Goal: Task Accomplishment & Management: Manage account settings

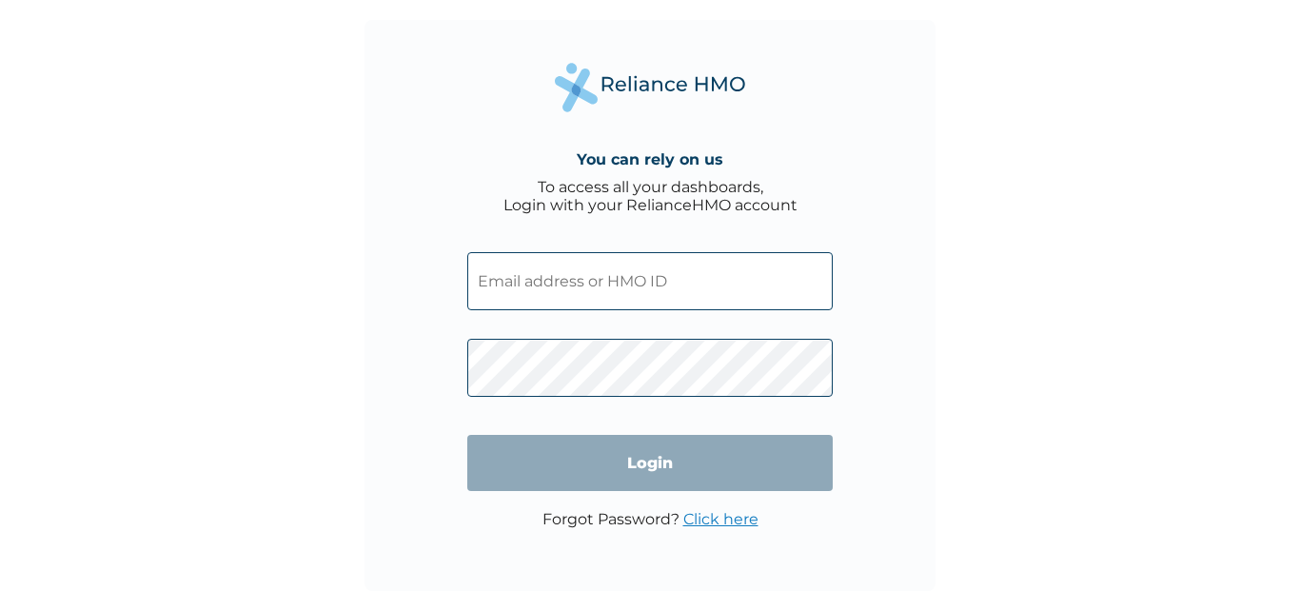
type input "GMT/10152/A"
click at [657, 469] on input "Login" at bounding box center [649, 463] width 365 height 56
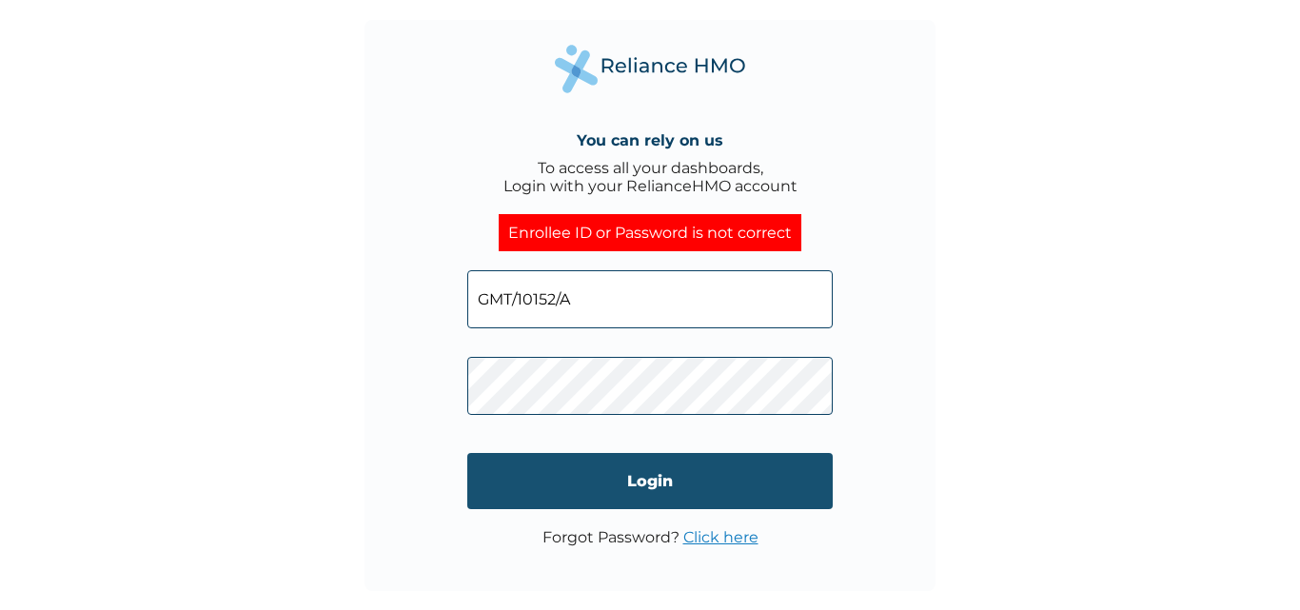
click at [653, 490] on input "Login" at bounding box center [649, 481] width 365 height 56
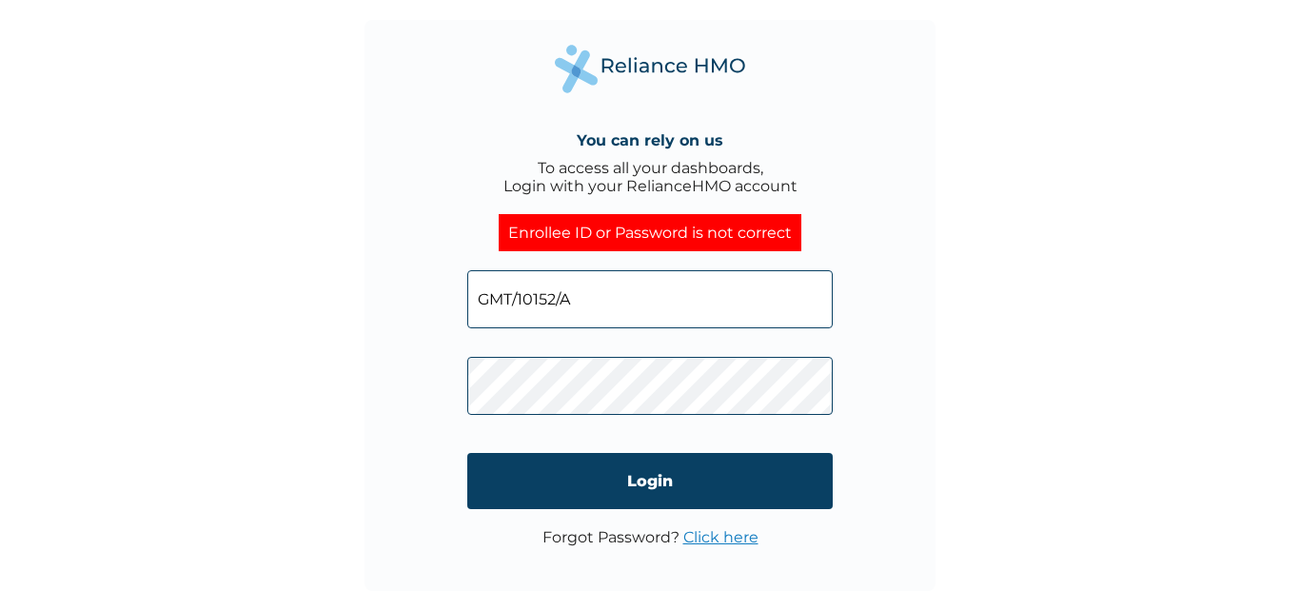
click at [722, 540] on link "Click here" at bounding box center [720, 537] width 75 height 18
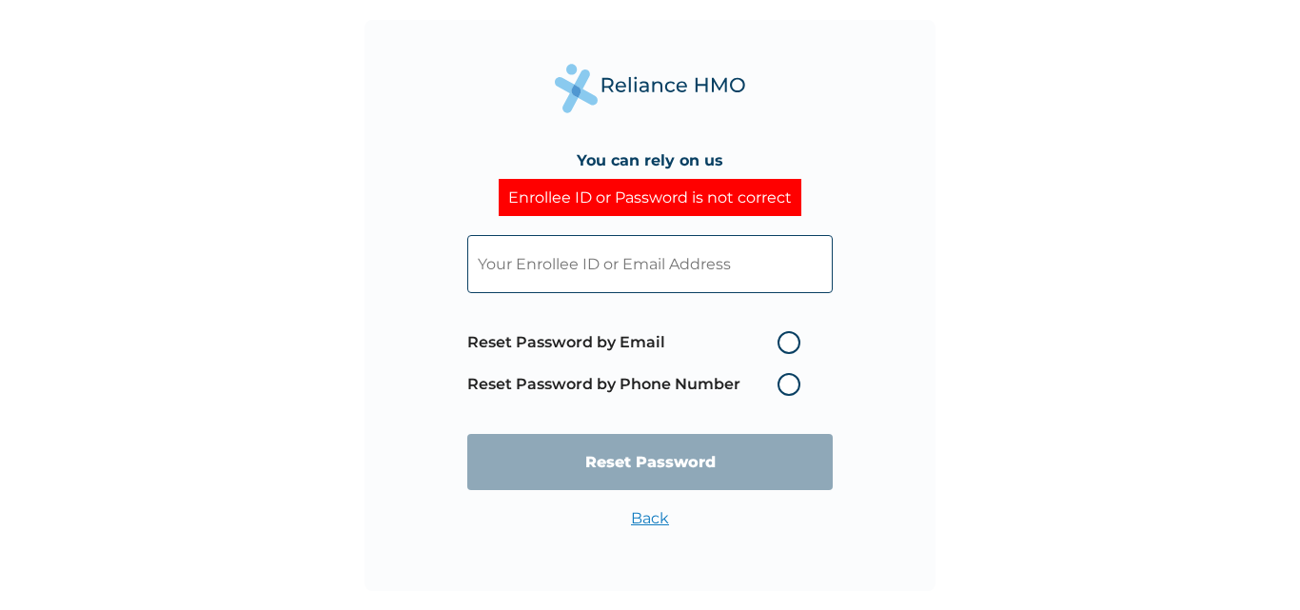
click at [794, 384] on label "Reset Password by Phone Number" at bounding box center [638, 384] width 343 height 23
click at [674, 277] on input "text" at bounding box center [649, 264] width 365 height 58
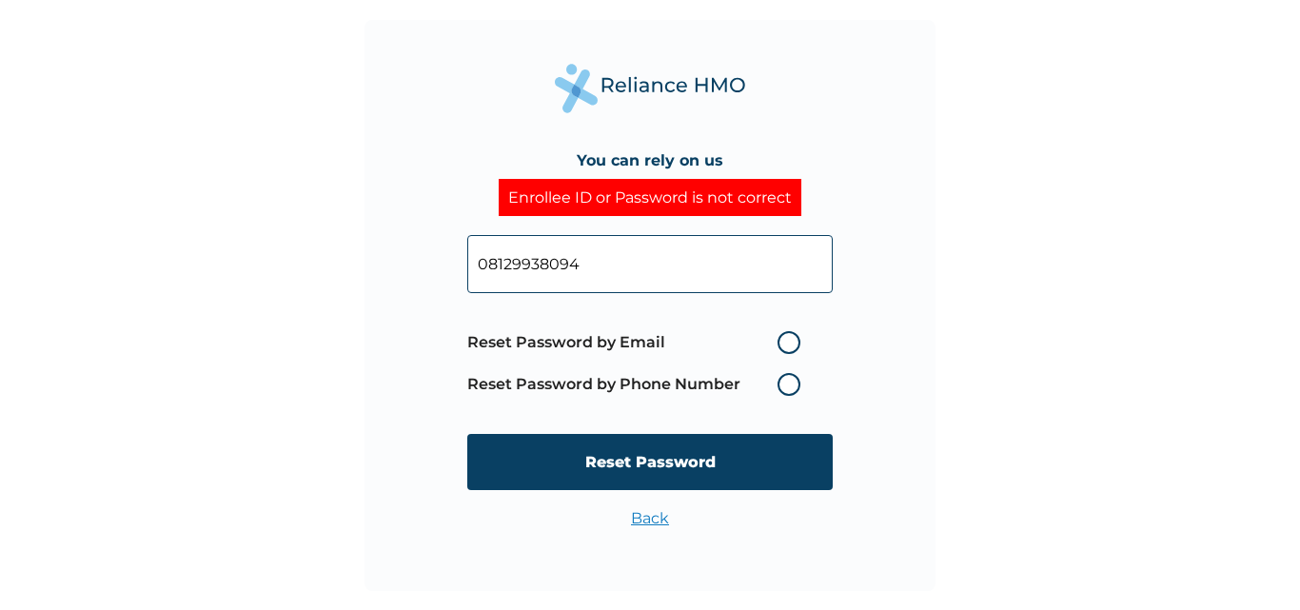
type input "08129938094"
click at [824, 377] on span "Reset Password by Email Reset Password by Phone Number" at bounding box center [649, 364] width 365 height 84
click at [789, 387] on label "Reset Password by Phone Number" at bounding box center [638, 384] width 343 height 23
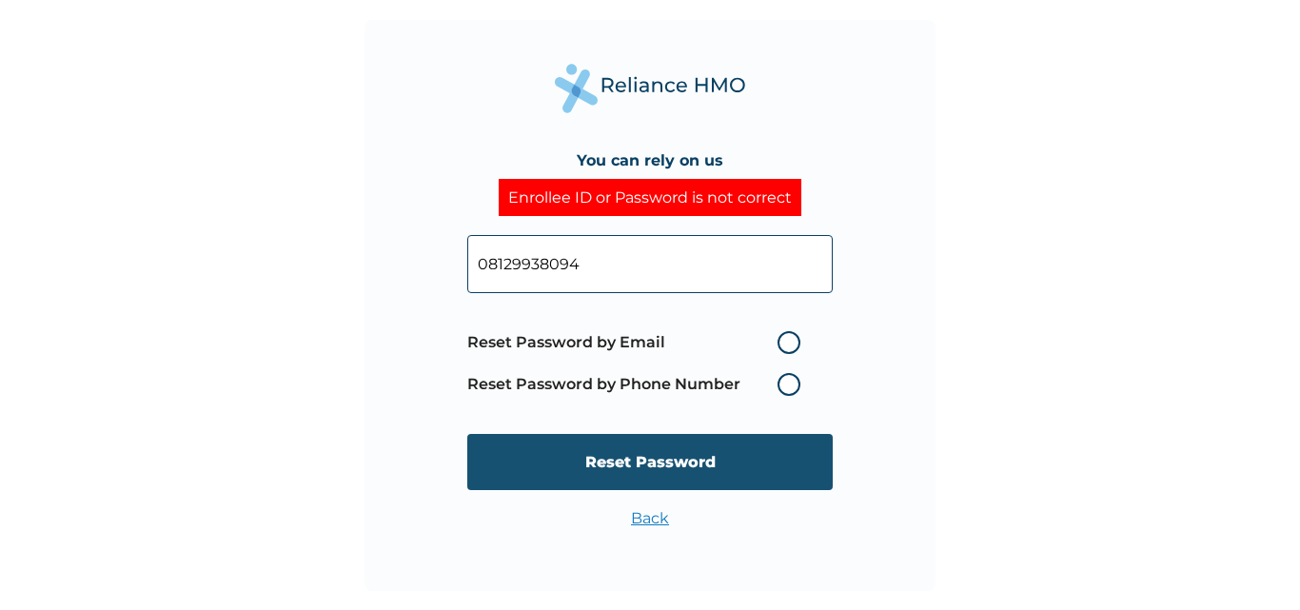
click at [650, 462] on input "Reset Password" at bounding box center [649, 462] width 365 height 56
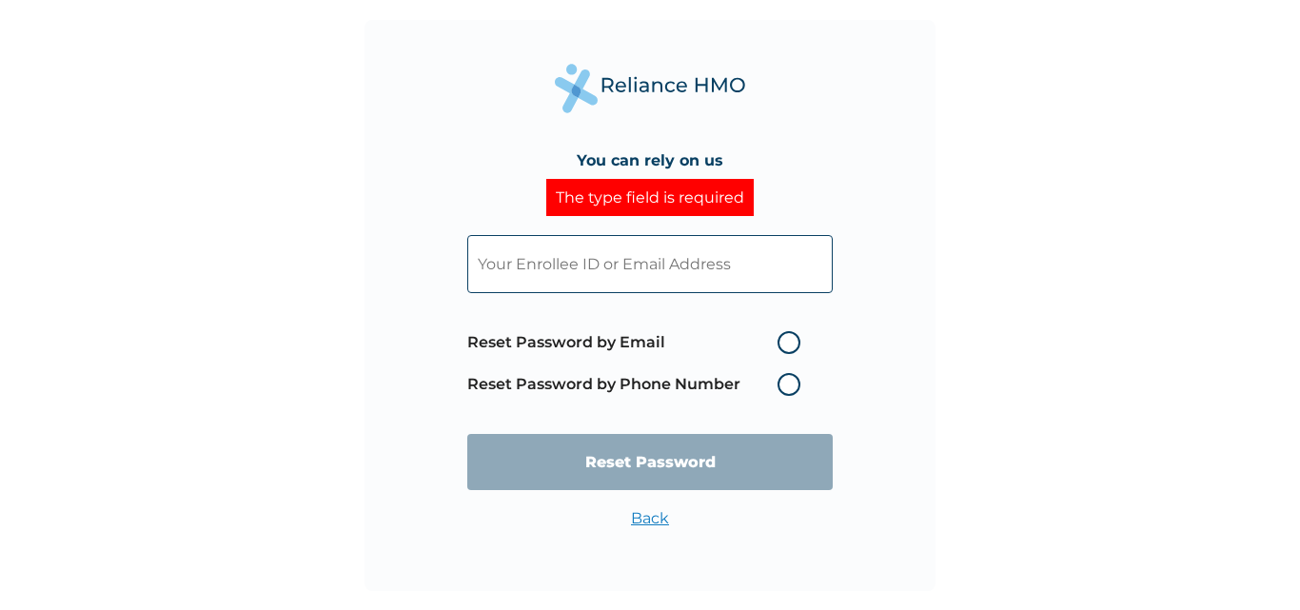
click at [784, 380] on label "Reset Password by Phone Number" at bounding box center [638, 384] width 343 height 23
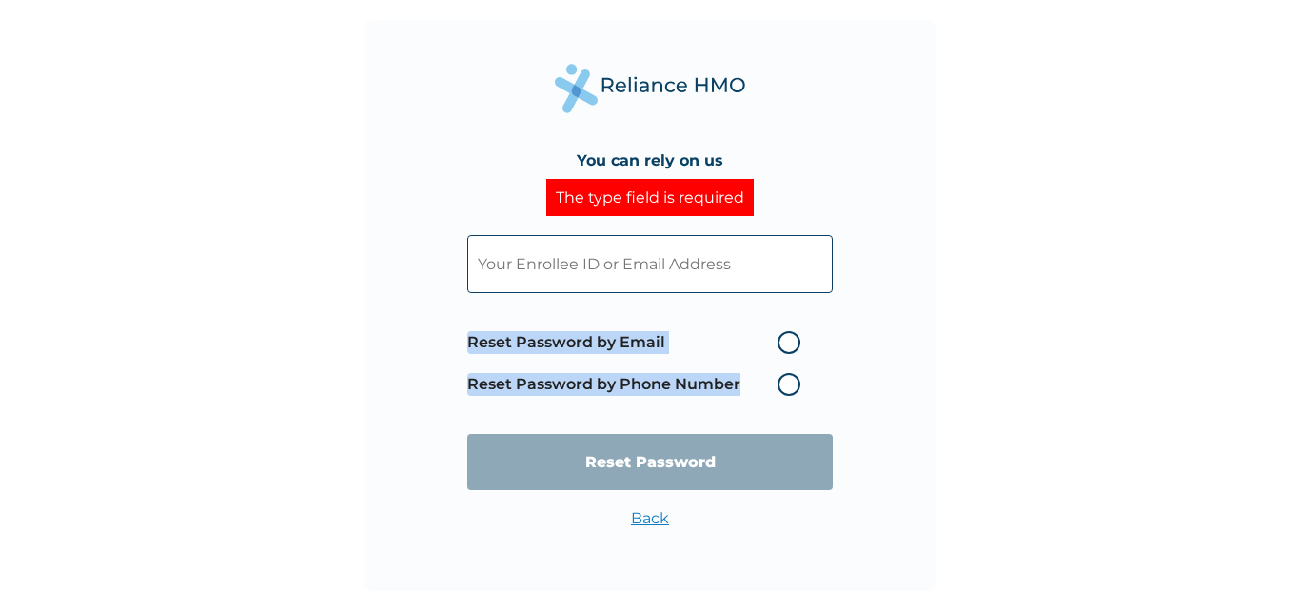
click at [784, 380] on label "Reset Password by Phone Number" at bounding box center [638, 384] width 343 height 23
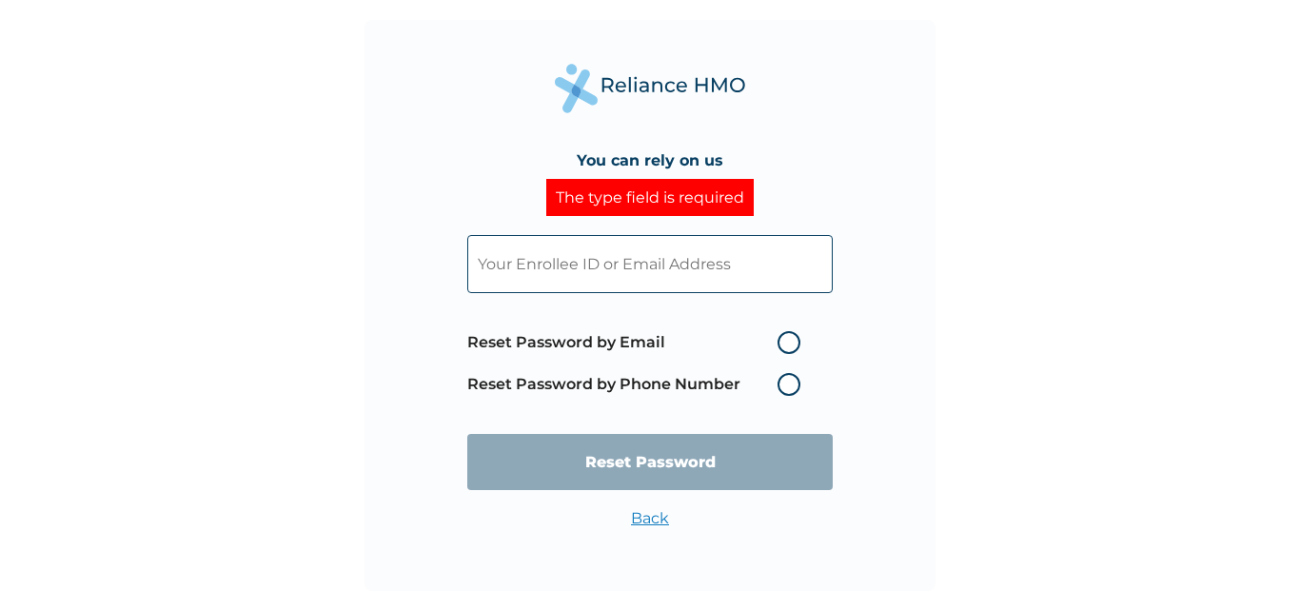
click at [659, 267] on input "text" at bounding box center [649, 264] width 365 height 58
click at [682, 264] on input "text" at bounding box center [649, 264] width 365 height 58
click at [790, 389] on label "Reset Password by Phone Number" at bounding box center [638, 384] width 343 height 23
click at [625, 273] on input "text" at bounding box center [649, 264] width 365 height 58
click at [593, 265] on input "text" at bounding box center [649, 264] width 365 height 58
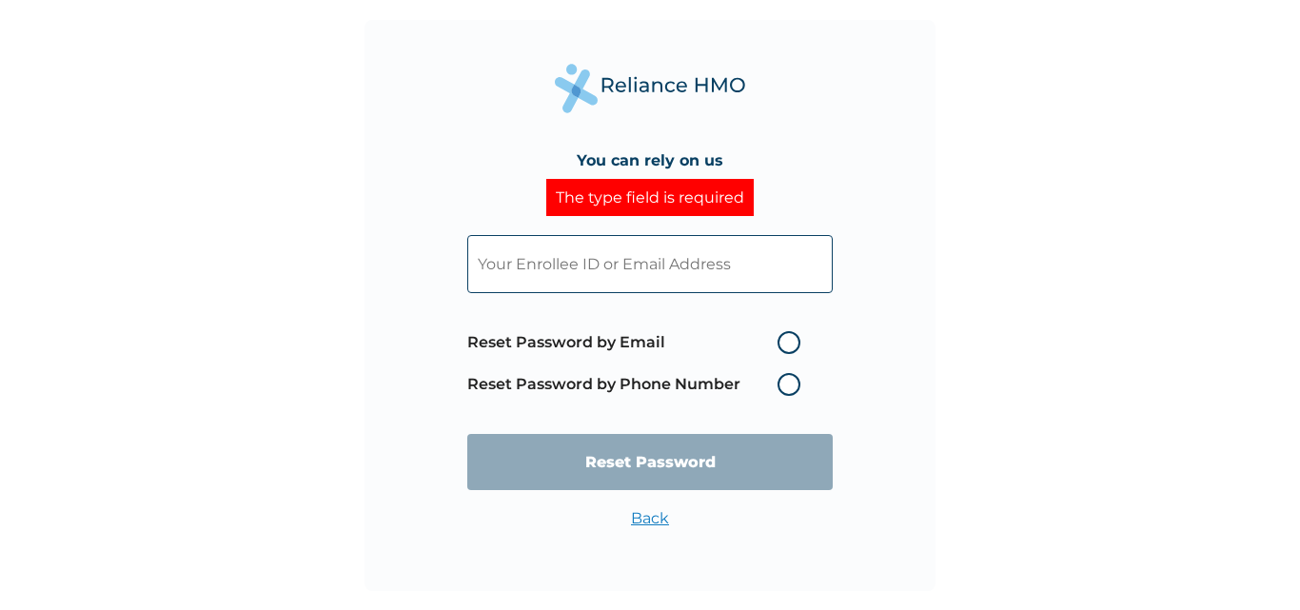
type input "GMT/10152/A"
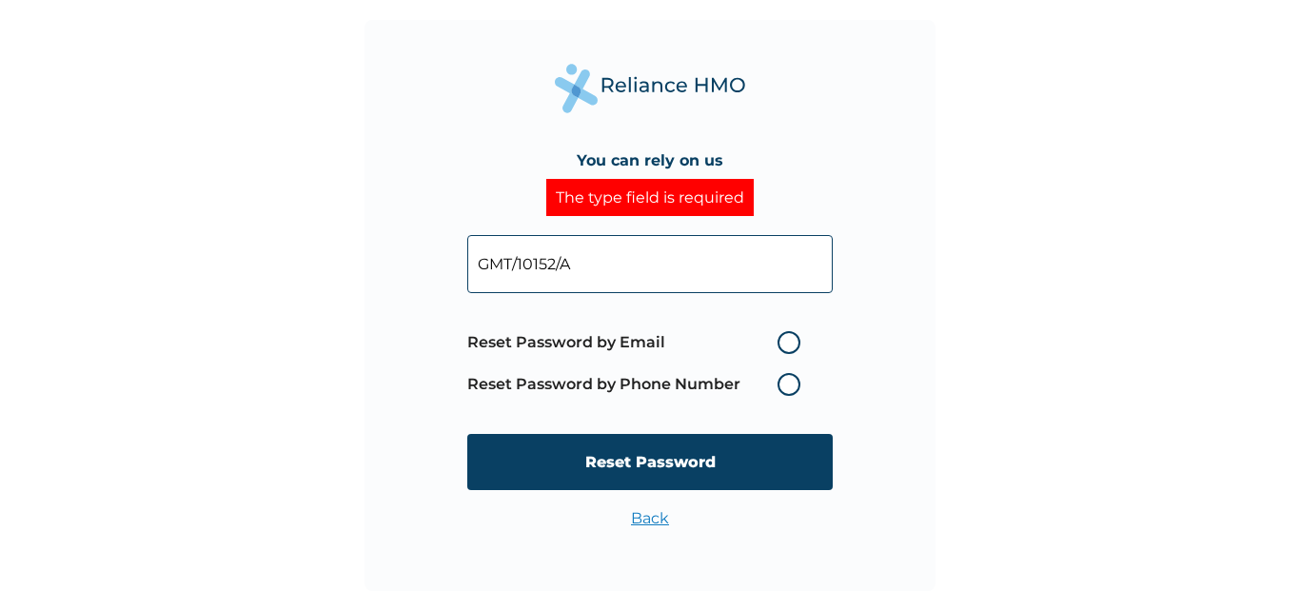
click at [794, 388] on label "Reset Password by Phone Number" at bounding box center [638, 384] width 343 height 23
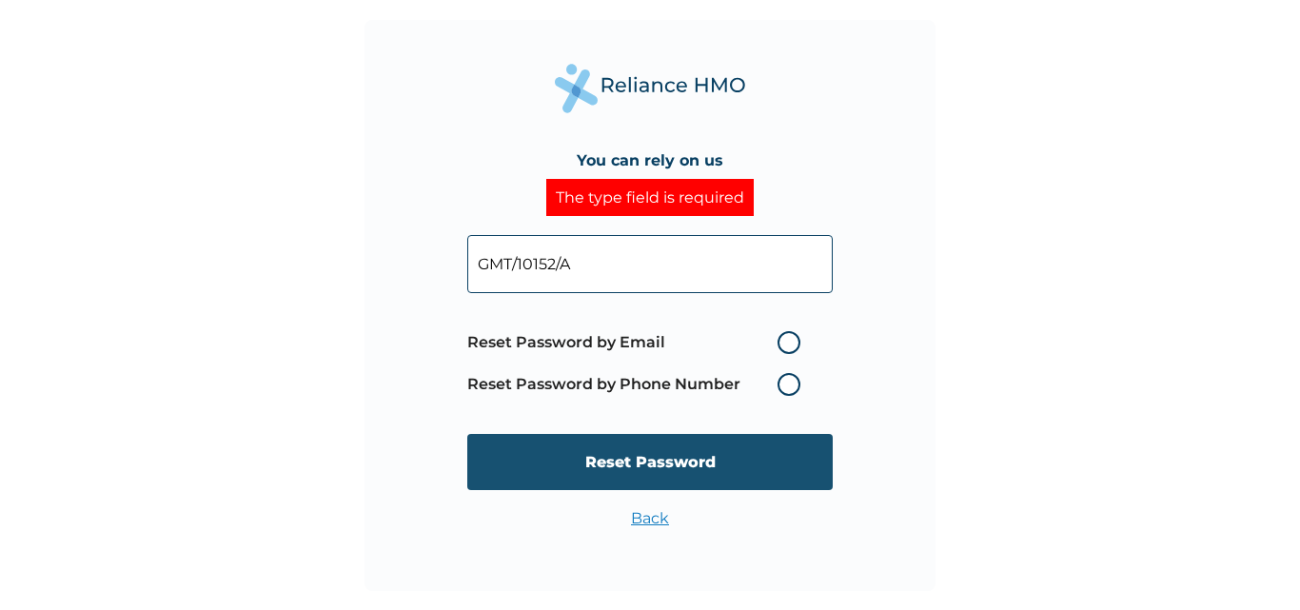
click at [674, 465] on input "Reset Password" at bounding box center [649, 462] width 365 height 56
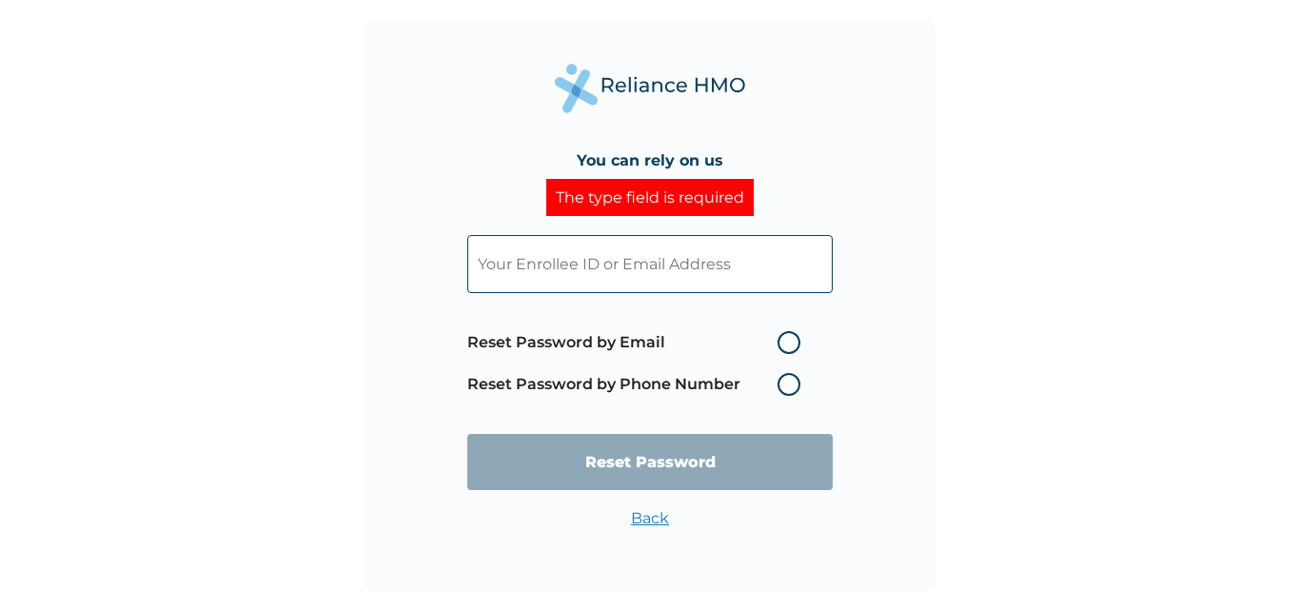
click at [542, 244] on input "text" at bounding box center [649, 264] width 365 height 58
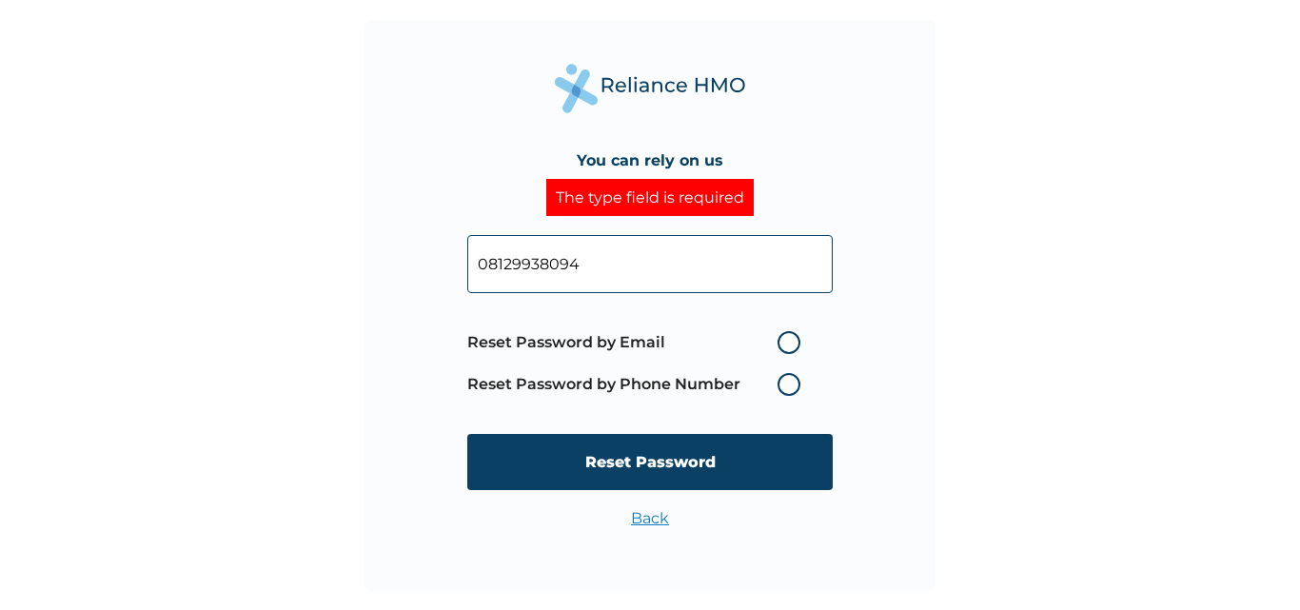
type input "08129938094"
click at [782, 385] on label "Reset Password by Phone Number" at bounding box center [638, 384] width 343 height 23
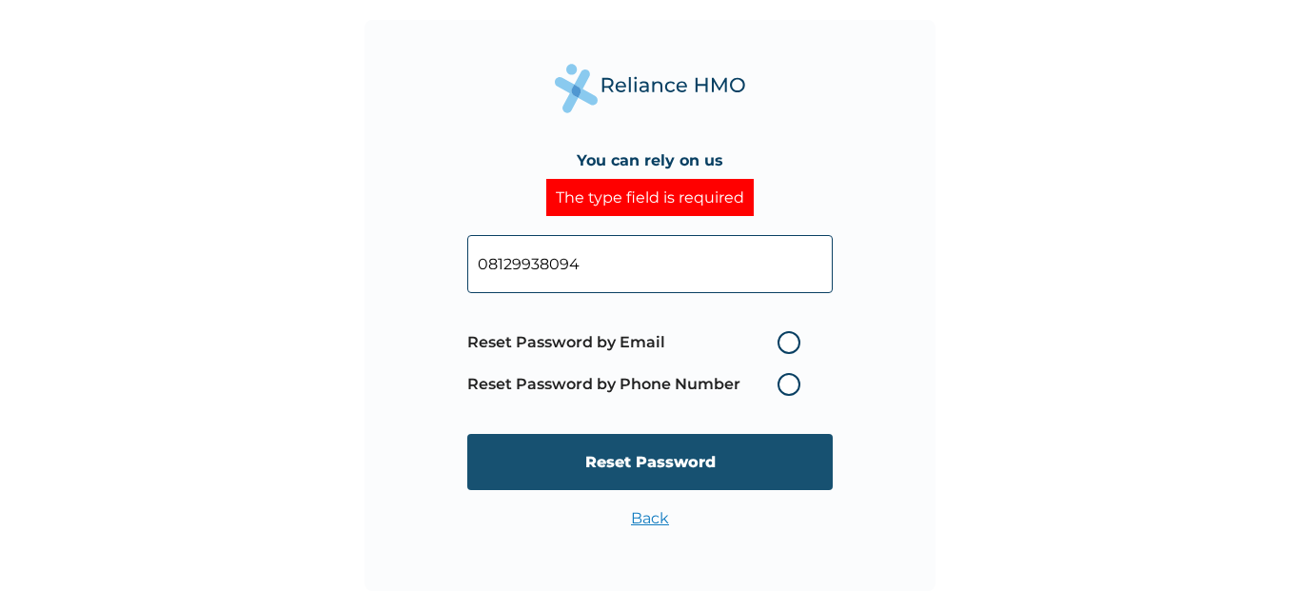
click at [647, 458] on input "Reset Password" at bounding box center [649, 462] width 365 height 56
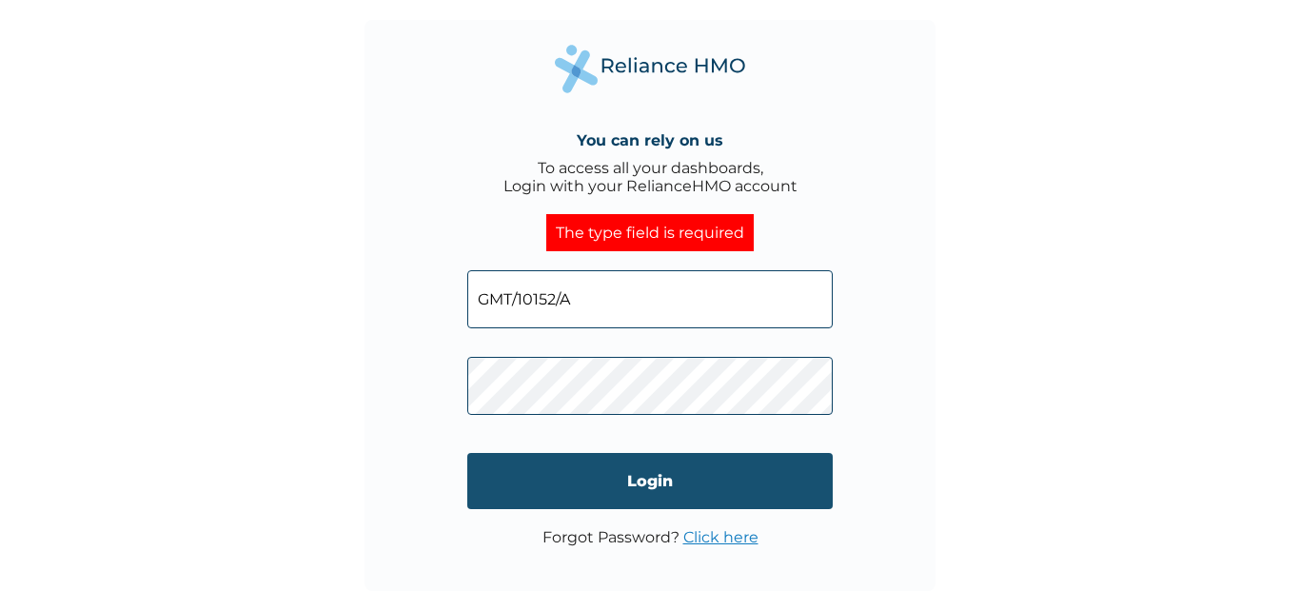
click at [644, 482] on input "Login" at bounding box center [649, 481] width 365 height 56
click at [664, 479] on input "Login" at bounding box center [649, 481] width 365 height 56
click at [651, 484] on input "Login" at bounding box center [649, 481] width 365 height 56
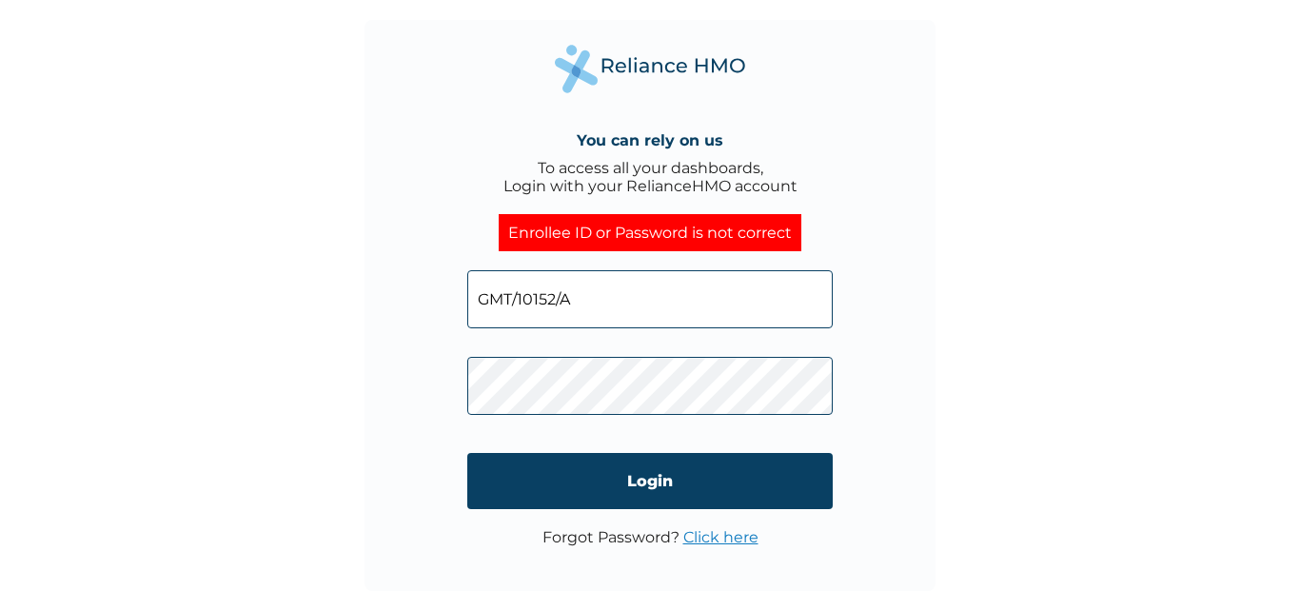
click at [651, 484] on input "Login" at bounding box center [649, 481] width 365 height 56
click input "Login" at bounding box center [649, 481] width 365 height 56
click at [952, 422] on div "You can rely on us To access all your dashboards, Login with your RelianceHMO a…" at bounding box center [650, 305] width 1300 height 610
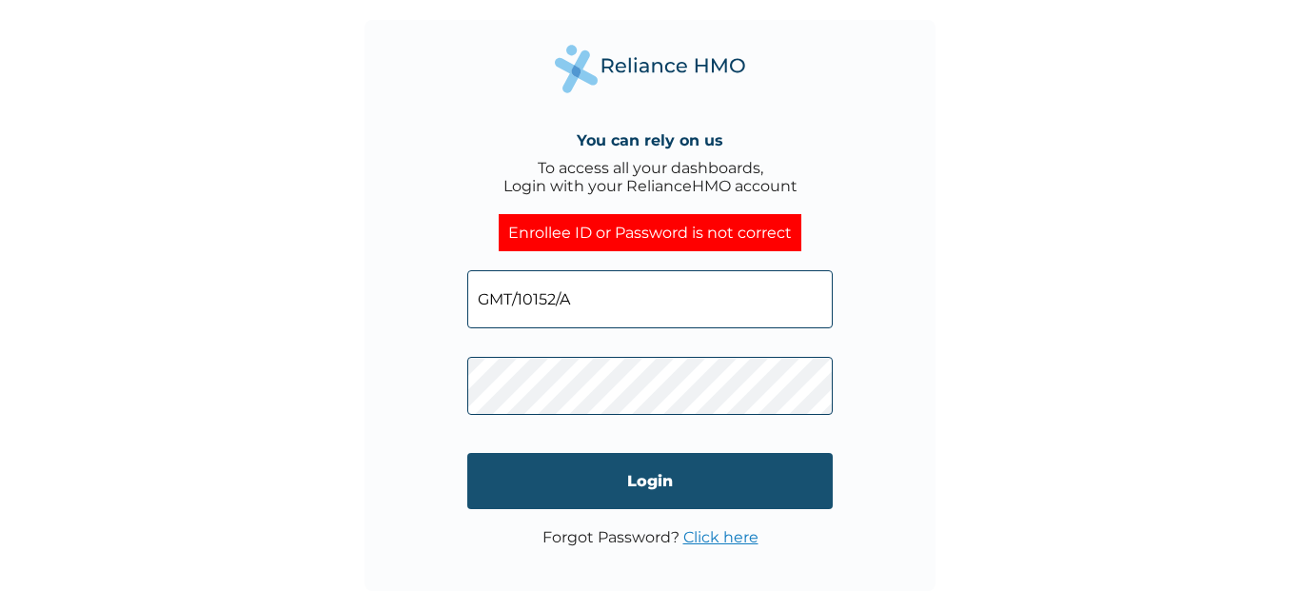
click at [653, 476] on input "Login" at bounding box center [649, 481] width 365 height 56
click at [644, 469] on input "Login" at bounding box center [649, 481] width 365 height 56
